Goal: Task Accomplishment & Management: Use online tool/utility

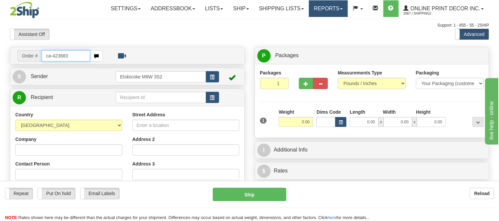
type input "ca-423683"
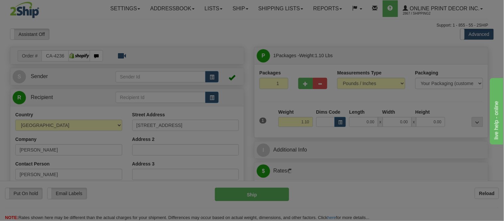
type input "NIAGARA ON THE LAKE"
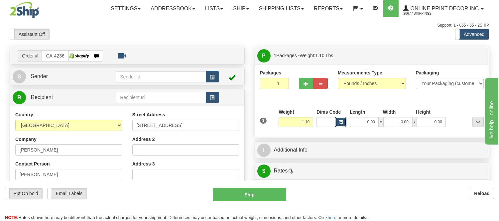
click at [339, 124] on span "button" at bounding box center [341, 123] width 4 height 4
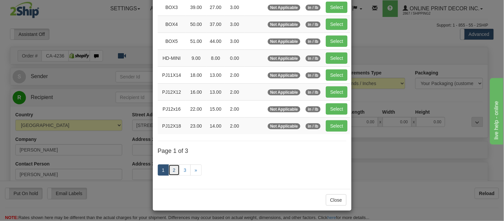
click at [172, 174] on link "2" at bounding box center [173, 169] width 11 height 11
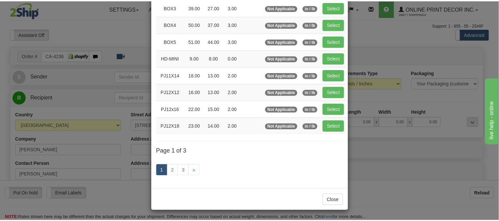
scroll to position [108, 0]
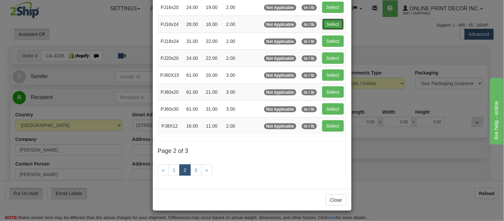
click at [325, 21] on button "Select" at bounding box center [333, 24] width 22 height 11
type input "PJ16x24"
type input "28.00"
type input "18.00"
type input "2.00"
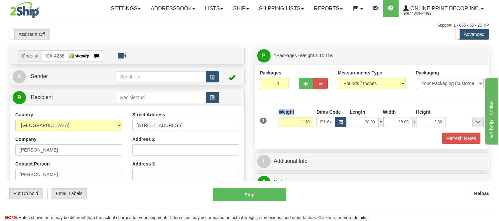
drag, startPoint x: 313, startPoint y: 126, endPoint x: 270, endPoint y: 123, distance: 43.3
click at [270, 123] on div "1 Weight 1.10 Dims Code x x" at bounding box center [371, 121] width 227 height 24
click at [292, 95] on div "Packages 1 1" at bounding box center [372, 82] width 234 height 26
drag, startPoint x: 312, startPoint y: 122, endPoint x: 284, endPoint y: 120, distance: 28.3
click at [284, 120] on input "1.10" at bounding box center [295, 122] width 35 height 10
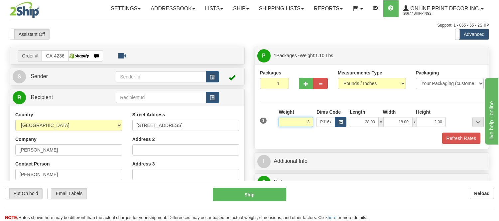
click button "Delete" at bounding box center [0, 0] width 0 height 0
type input "3.00"
click at [462, 138] on button "Refresh Rates" at bounding box center [461, 138] width 38 height 11
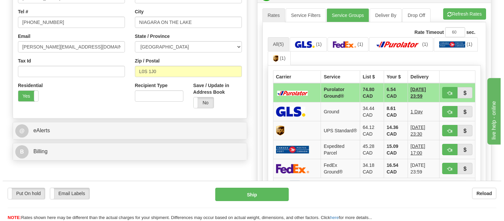
scroll to position [184, 0]
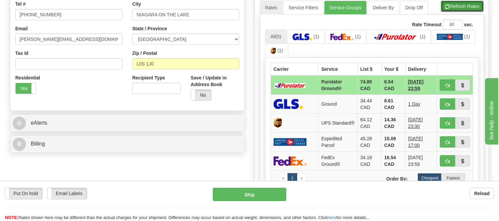
click at [450, 8] on button "Refresh Rates" at bounding box center [462, 6] width 43 height 11
click at [447, 84] on span "button" at bounding box center [447, 85] width 5 height 4
type input "260"
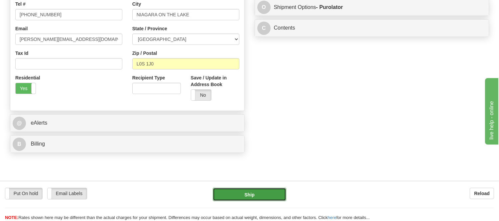
click at [220, 193] on button "Ship" at bounding box center [249, 194] width 73 height 13
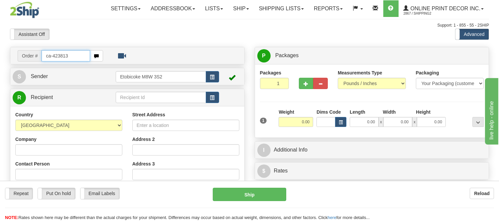
type input "ca-423813"
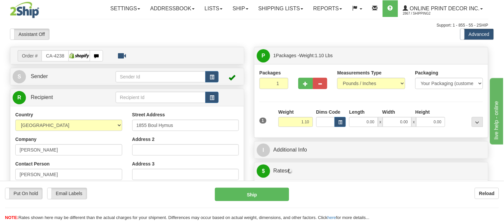
type input "DORVAL"
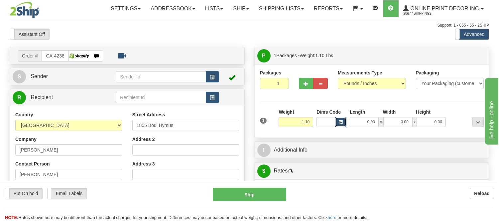
click at [338, 118] on button "button" at bounding box center [340, 122] width 11 height 10
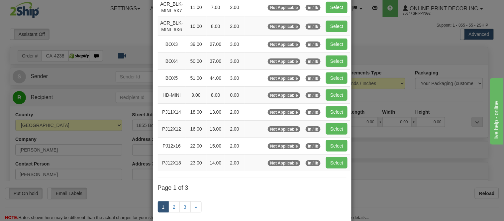
scroll to position [111, 0]
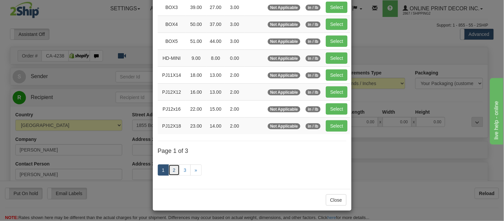
click at [175, 165] on link "2" at bounding box center [173, 169] width 11 height 11
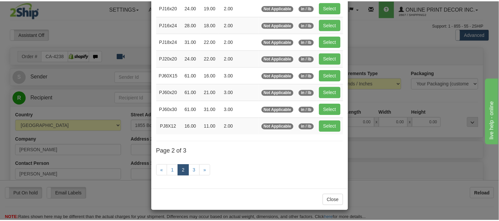
scroll to position [108, 0]
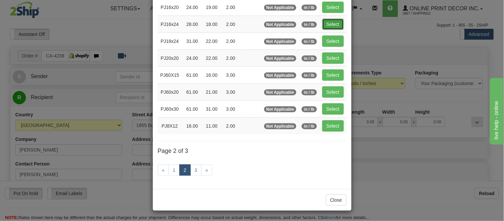
click at [333, 25] on button "Select" at bounding box center [333, 24] width 22 height 11
type input "PJ16x24"
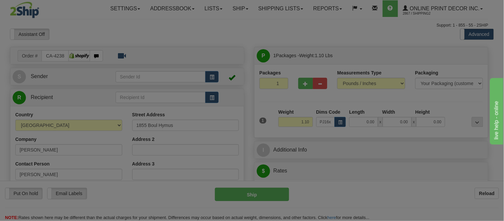
type input "28.00"
type input "18.00"
type input "2.00"
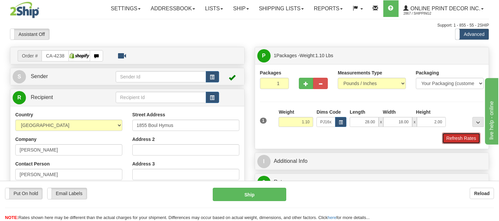
click at [469, 137] on button "Refresh Rates" at bounding box center [461, 138] width 38 height 11
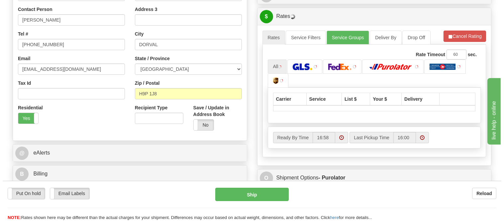
scroll to position [172, 0]
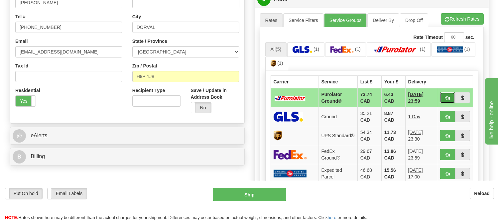
click at [446, 100] on span "button" at bounding box center [447, 98] width 5 height 4
type input "260"
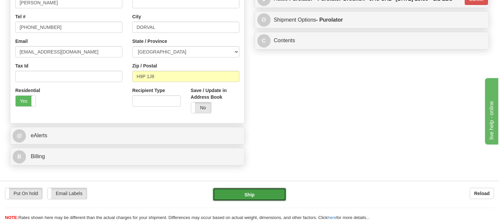
click at [268, 191] on button "Ship" at bounding box center [249, 194] width 73 height 13
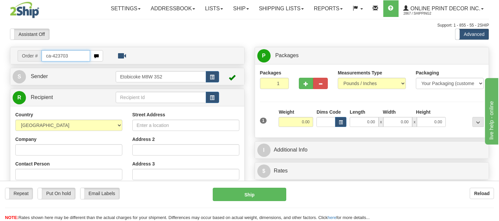
type input "ca-423703"
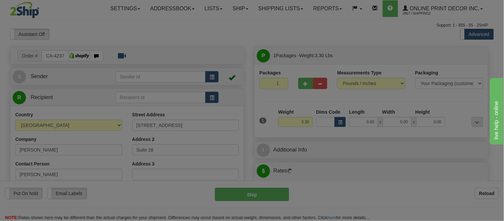
type input "CALGARY"
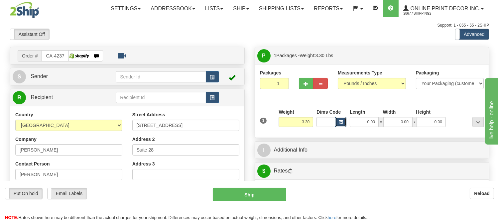
click at [339, 123] on span "button" at bounding box center [341, 123] width 4 height 4
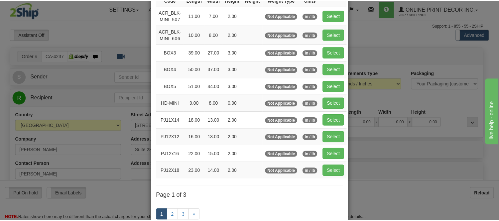
scroll to position [74, 0]
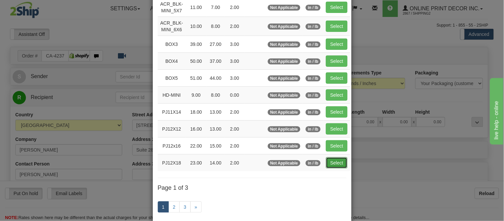
click at [334, 163] on button "Select" at bounding box center [337, 162] width 22 height 11
type input "PJ12X18"
type input "23.00"
type input "14.00"
type input "2.00"
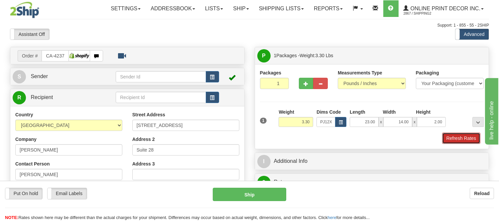
click at [453, 142] on button "Refresh Rates" at bounding box center [461, 138] width 38 height 11
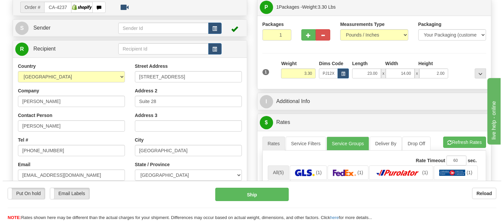
scroll to position [111, 0]
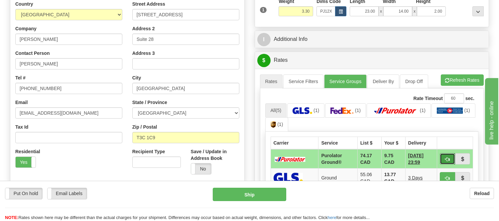
click at [450, 159] on button "button" at bounding box center [447, 158] width 15 height 11
type input "260"
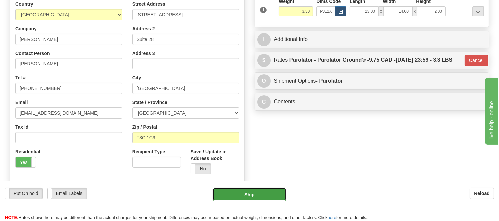
click at [243, 192] on button "Ship" at bounding box center [249, 194] width 73 height 13
